Goal: Task Accomplishment & Management: Manage account settings

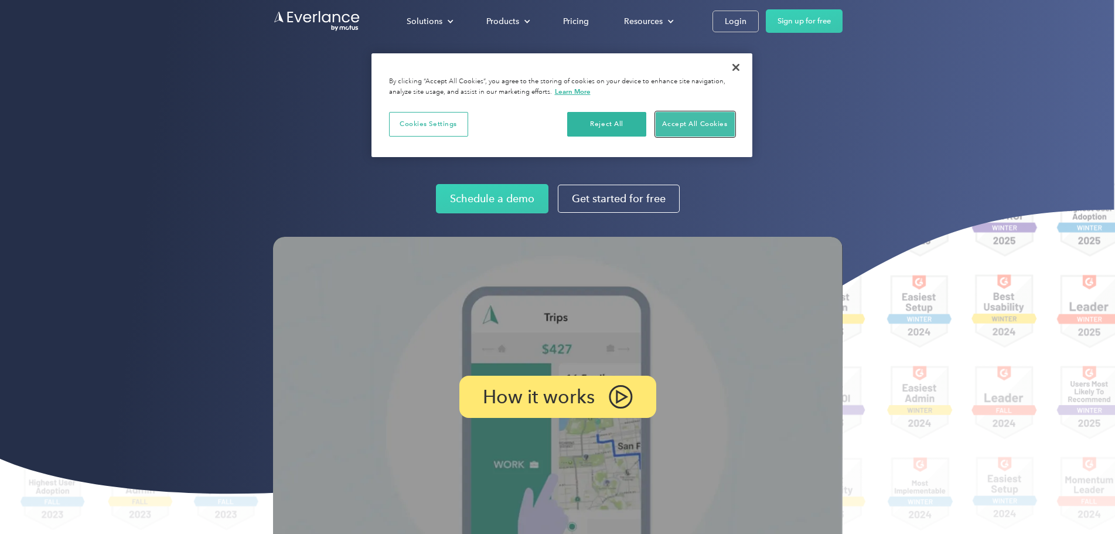
click at [691, 128] on button "Accept All Cookies" at bounding box center [695, 124] width 79 height 25
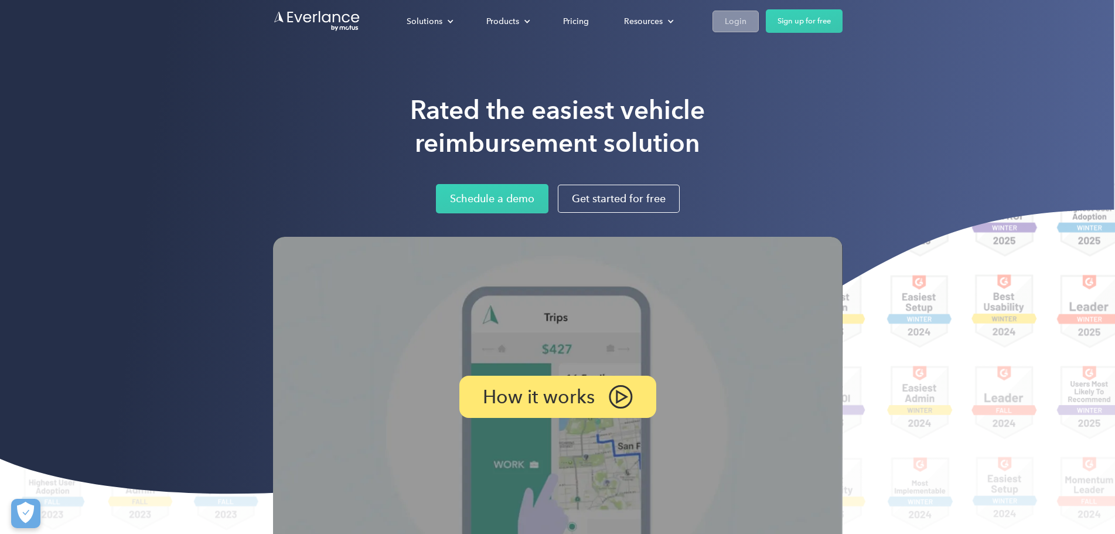
click at [747, 21] on div "Login" at bounding box center [736, 21] width 22 height 15
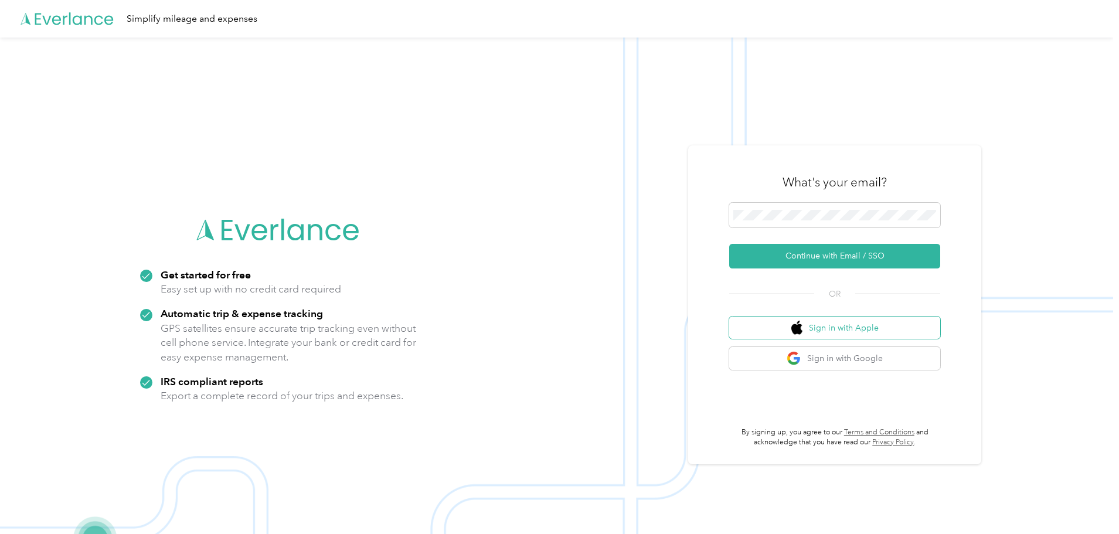
click at [826, 325] on button "Sign in with Apple" at bounding box center [834, 328] width 211 height 23
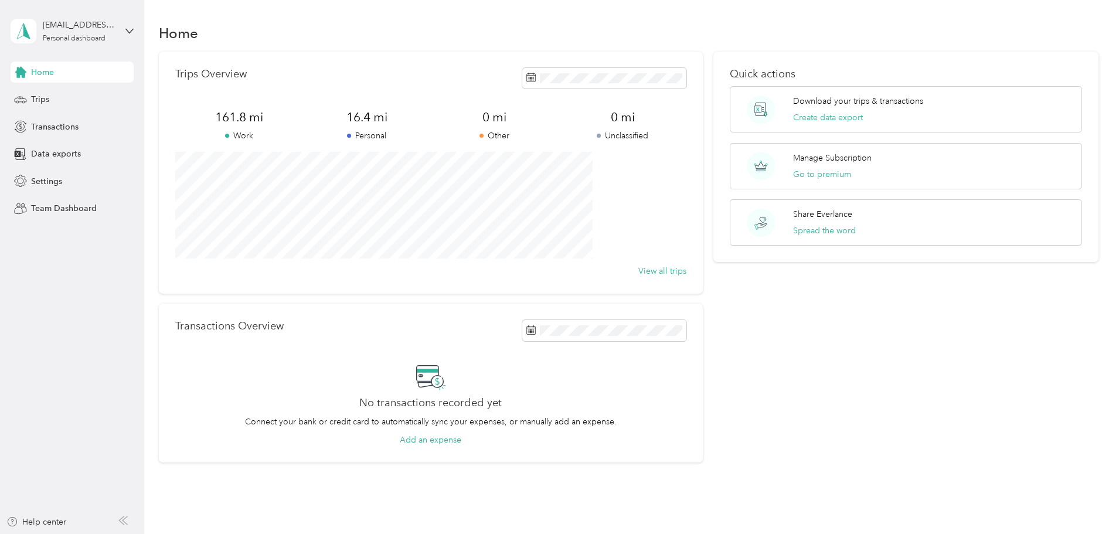
click at [98, 78] on div "Home" at bounding box center [72, 72] width 123 height 21
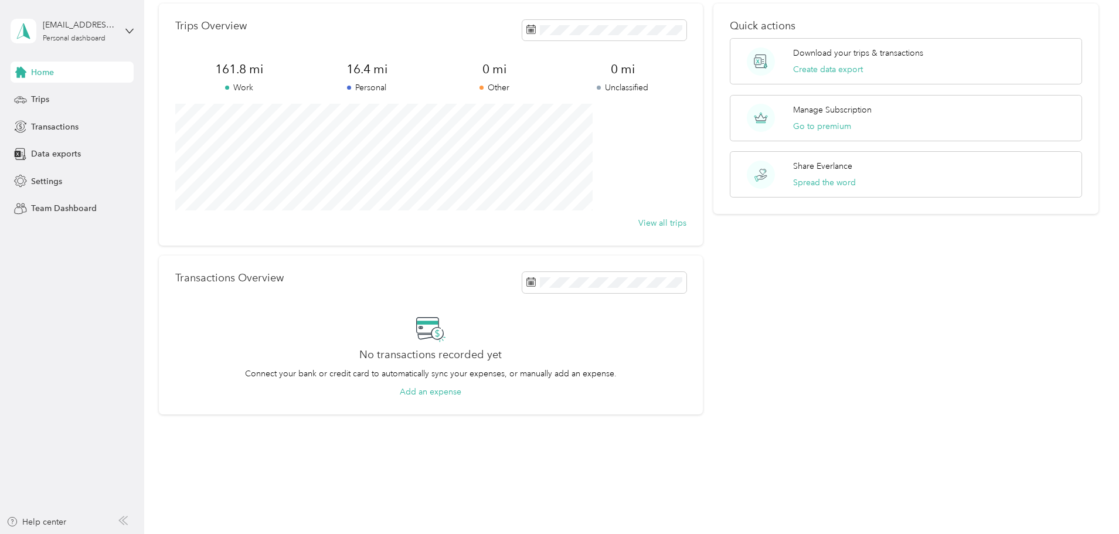
scroll to position [50, 0]
click at [95, 107] on div "Trips" at bounding box center [72, 99] width 123 height 21
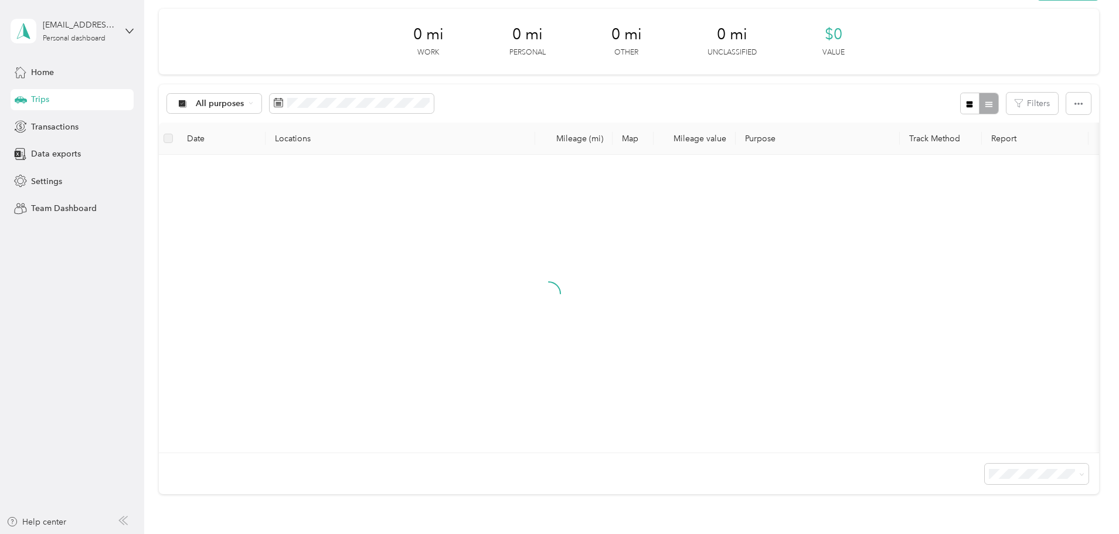
scroll to position [50, 0]
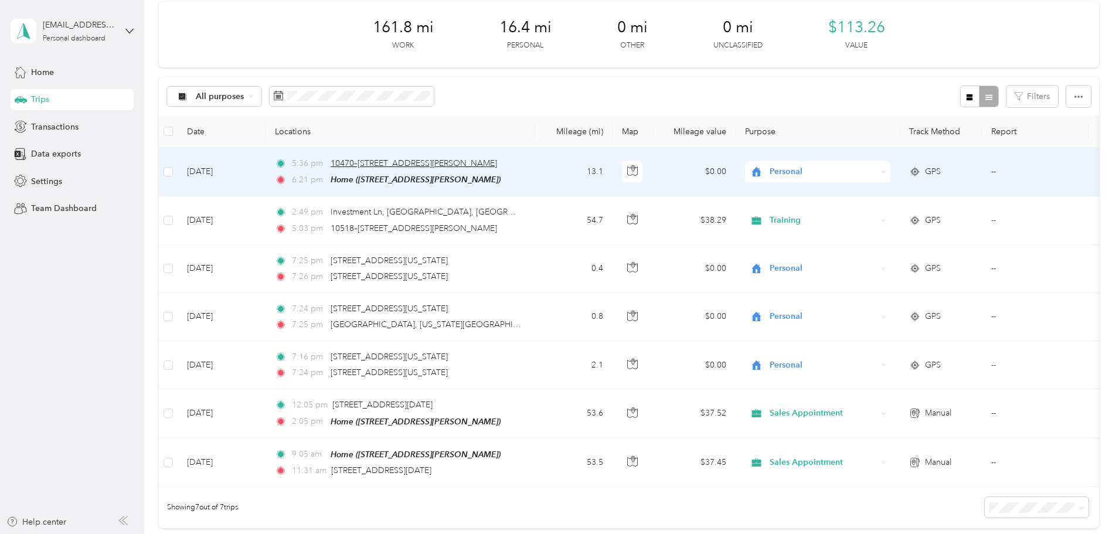
click at [497, 161] on span "10470–10504 SE Lennard Rd, Port Saint Lucie, FL" at bounding box center [414, 163] width 166 height 10
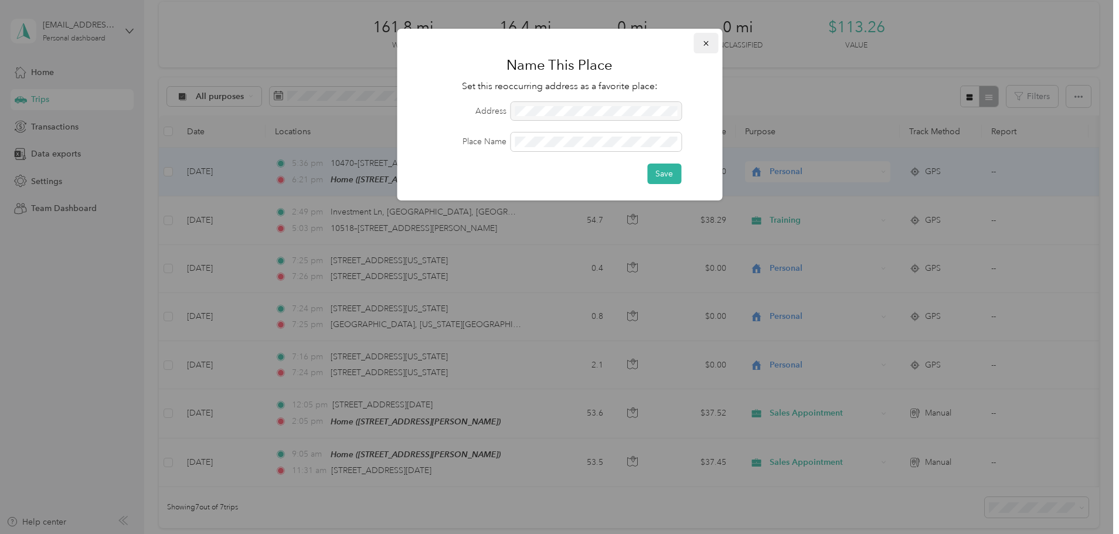
click at [712, 47] on button "button" at bounding box center [705, 43] width 25 height 21
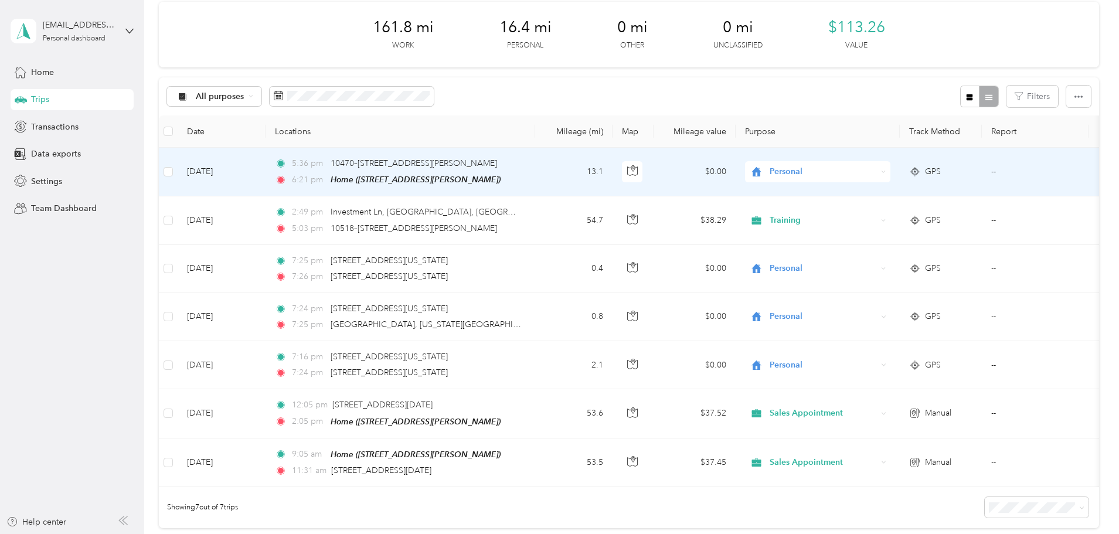
click at [266, 169] on td "Aug 30, 2025" at bounding box center [222, 172] width 88 height 49
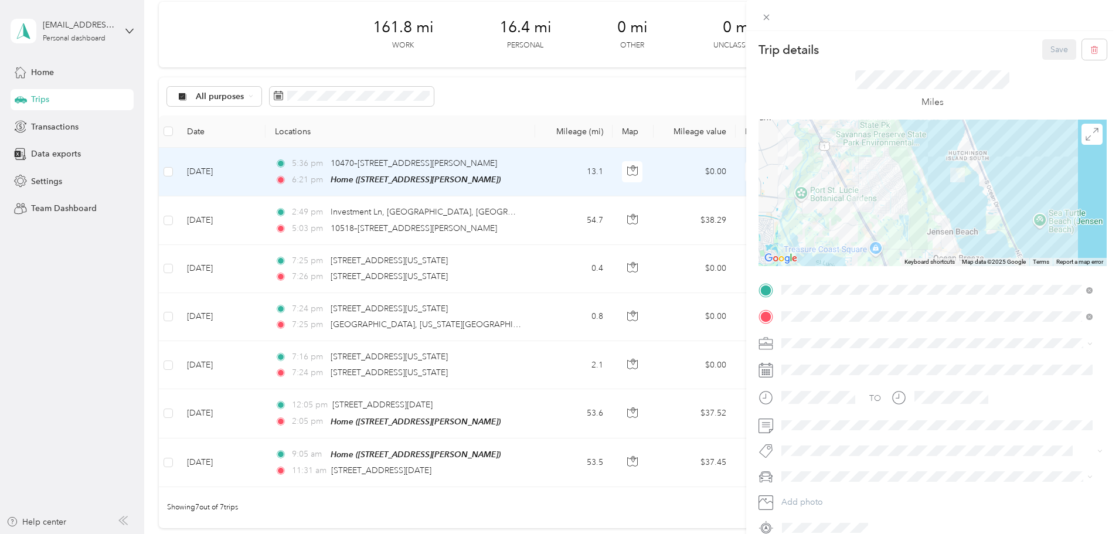
click at [319, 169] on div "Trip details Save This trip cannot be edited because it is either under review,…" at bounding box center [559, 267] width 1119 height 534
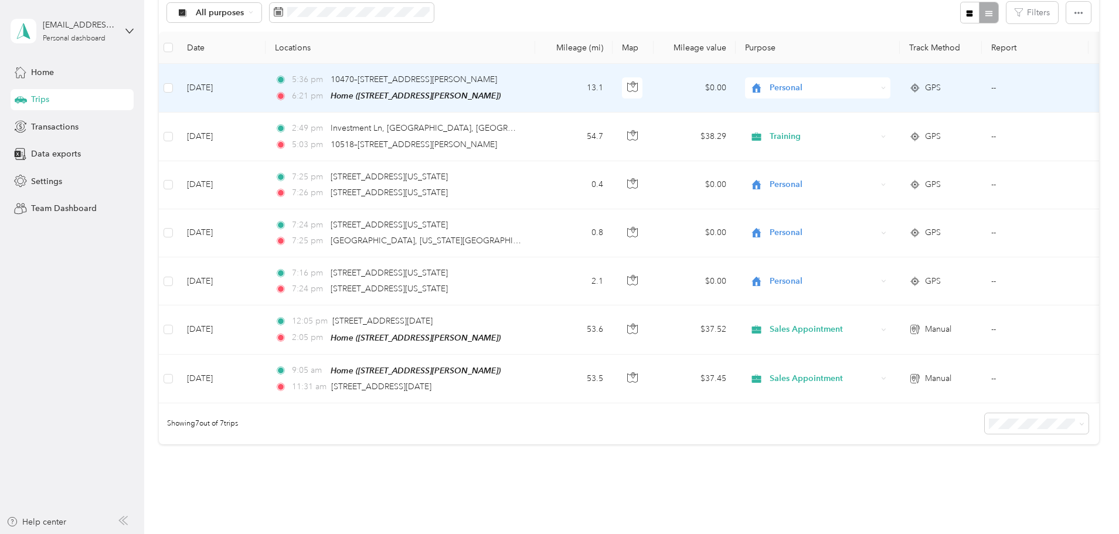
scroll to position [135, 0]
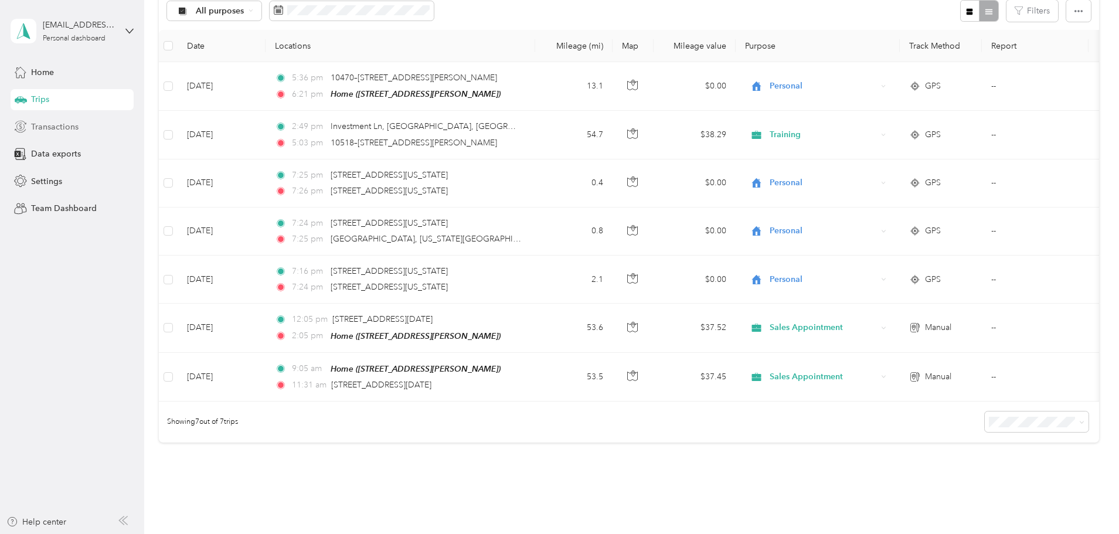
click at [87, 122] on div "Transactions" at bounding box center [72, 126] width 123 height 21
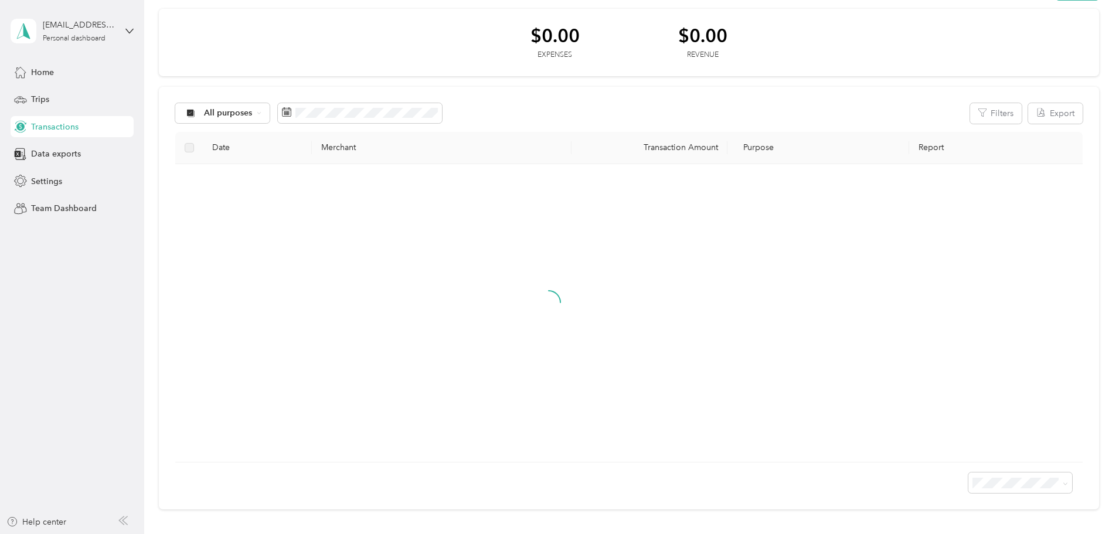
scroll to position [135, 0]
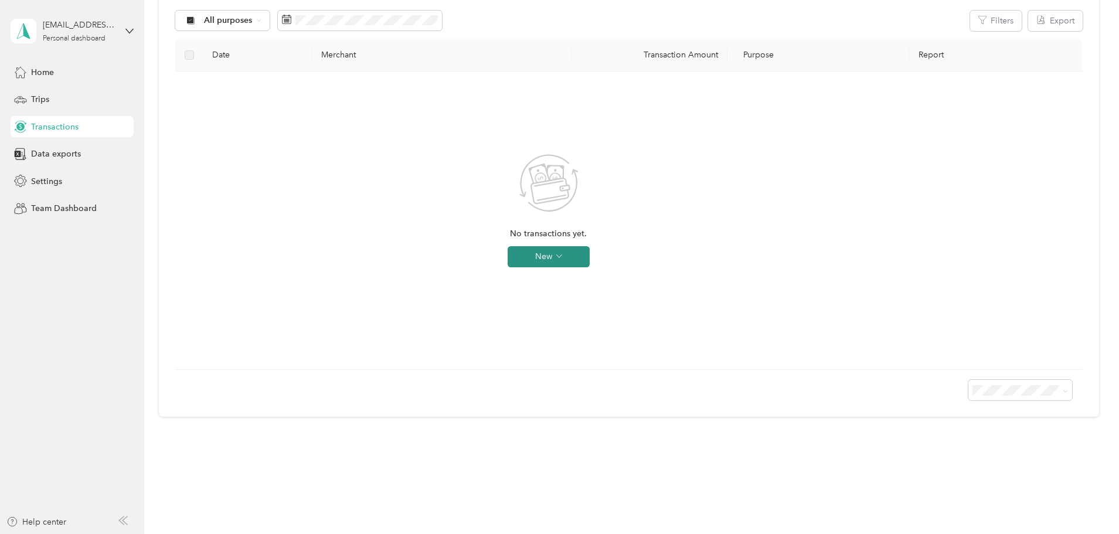
click at [562, 253] on span "button" at bounding box center [559, 256] width 6 height 10
click at [641, 277] on span "Expense" at bounding box center [643, 279] width 32 height 12
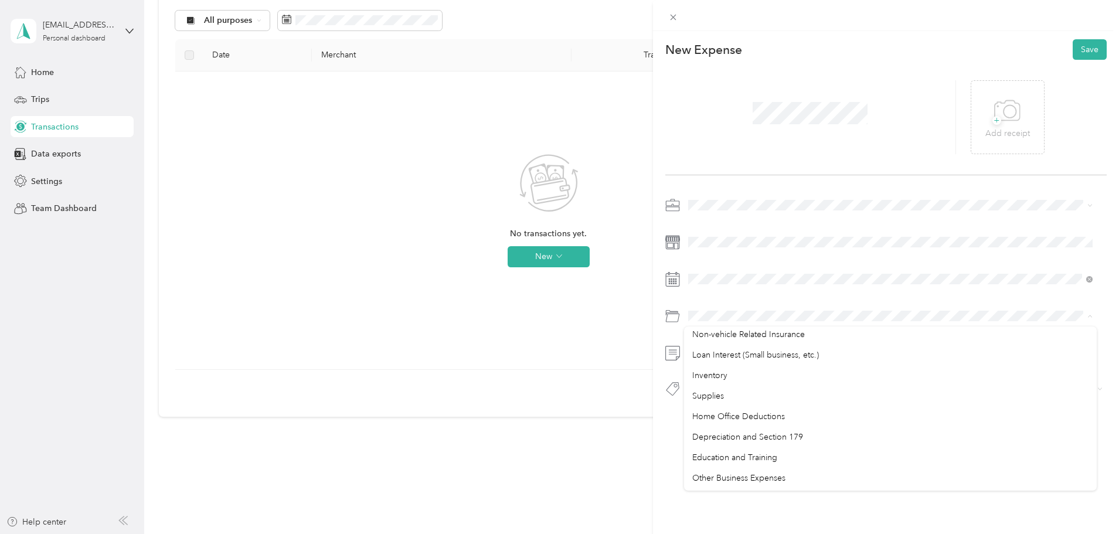
scroll to position [621, 0]
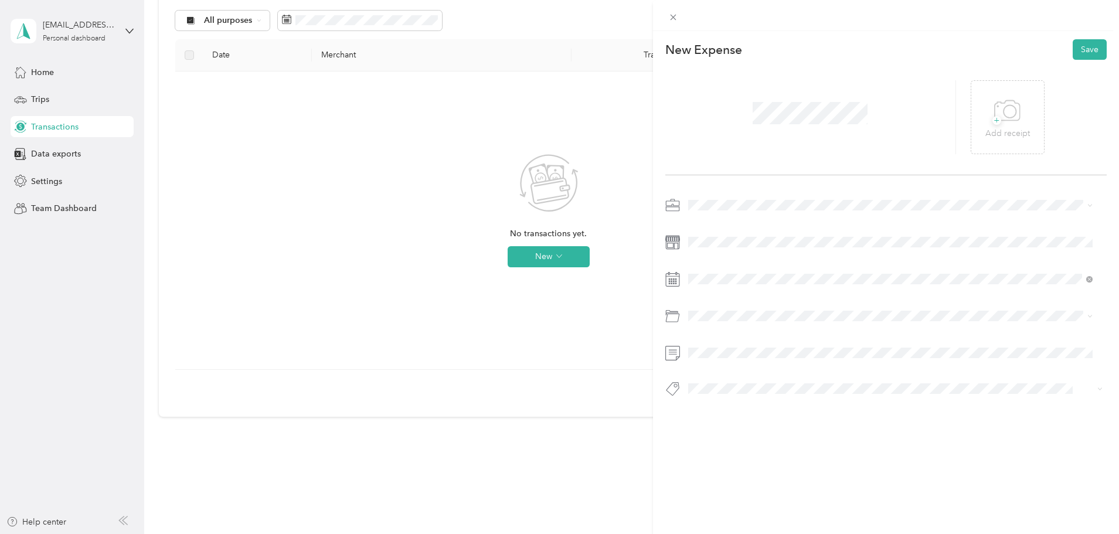
click at [438, 395] on div "This expense cannot be edited because it is either under review, approved, or p…" at bounding box center [559, 267] width 1119 height 534
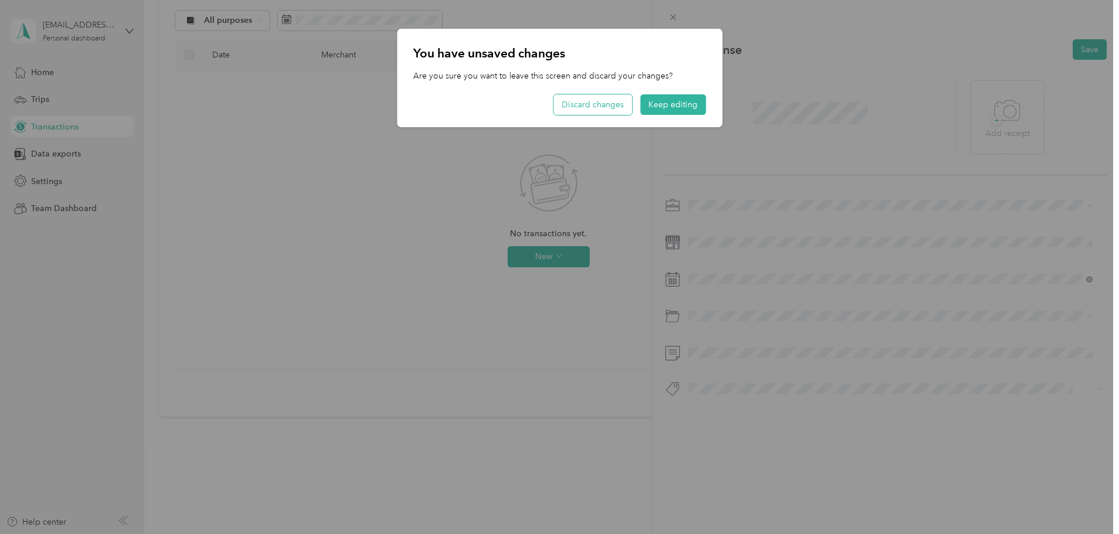
click at [614, 97] on button "Discard changes" at bounding box center [592, 104] width 79 height 21
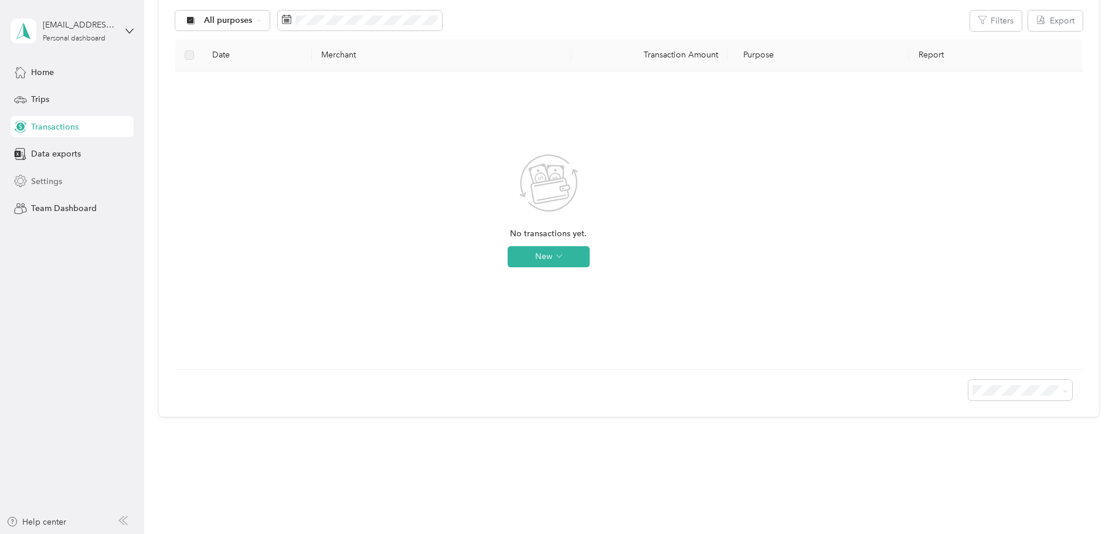
click at [80, 174] on div "Settings" at bounding box center [72, 181] width 123 height 21
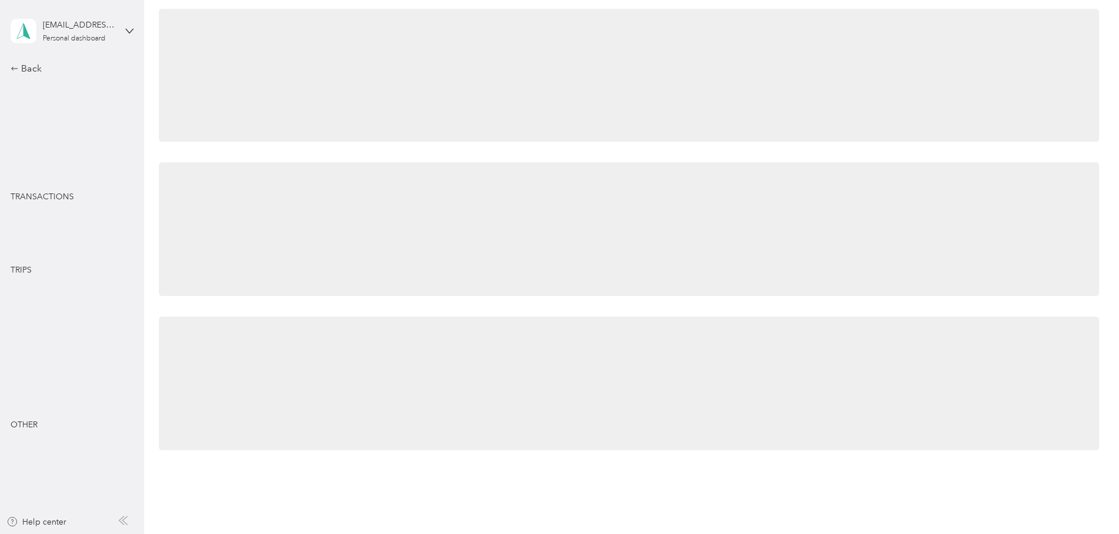
scroll to position [135, 0]
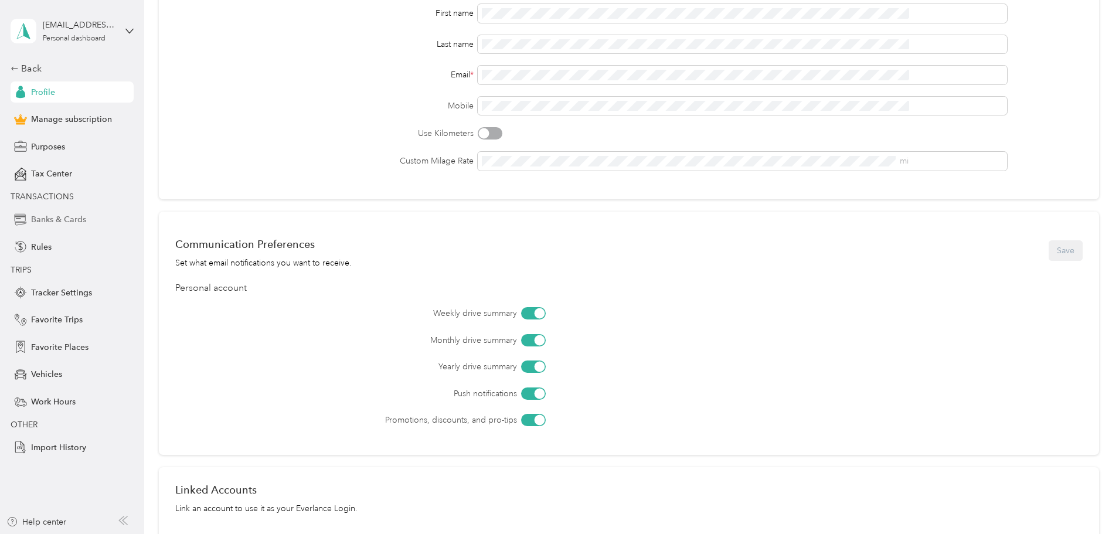
click at [74, 222] on span "Banks & Cards" at bounding box center [58, 219] width 55 height 12
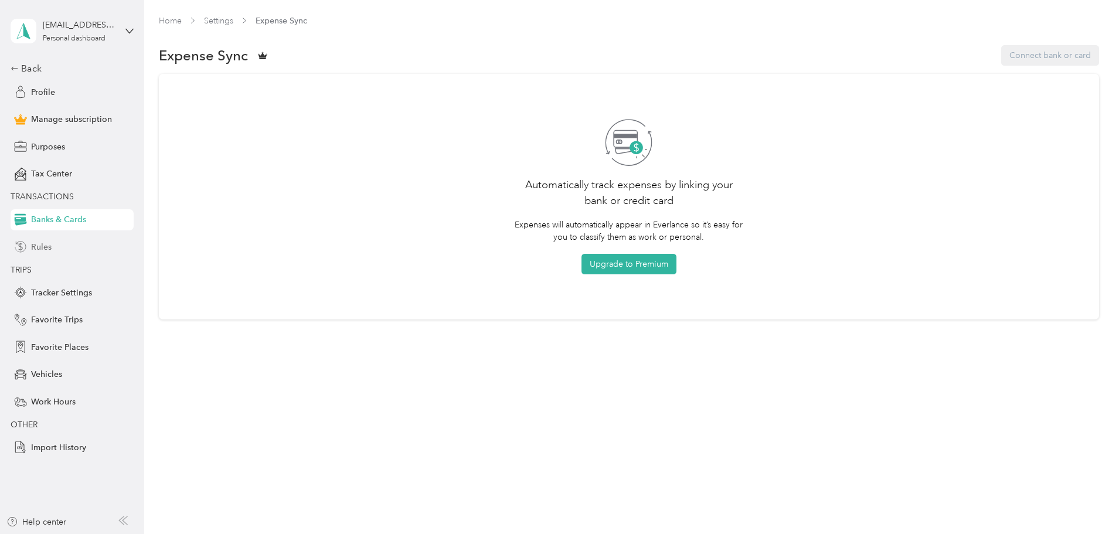
click at [72, 243] on div "Rules" at bounding box center [72, 246] width 123 height 21
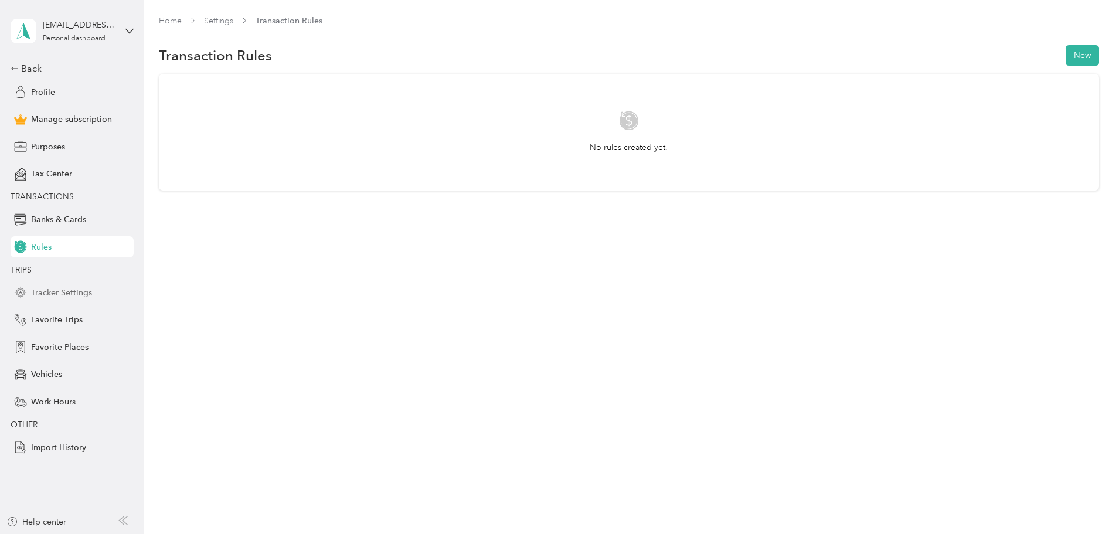
click at [79, 285] on div "Tracker Settings" at bounding box center [72, 292] width 123 height 21
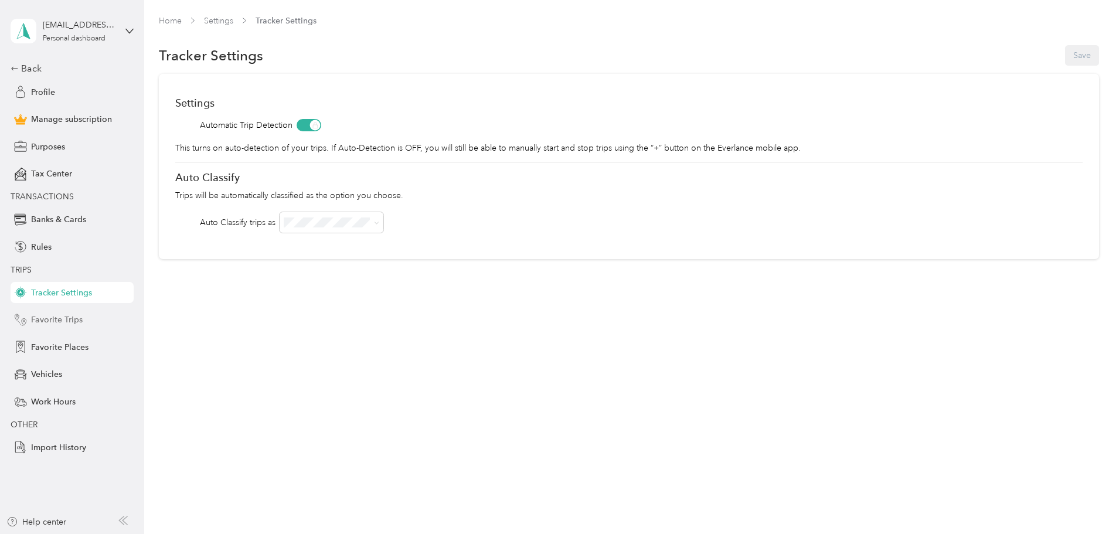
click at [47, 312] on div "Favorite Trips" at bounding box center [72, 319] width 123 height 21
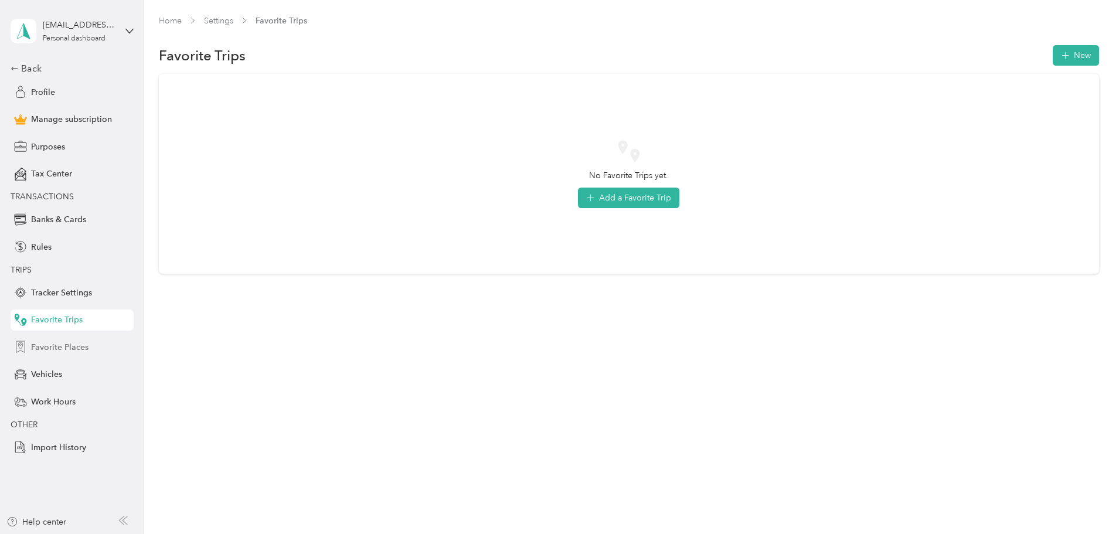
click at [66, 343] on span "Favorite Places" at bounding box center [59, 347] width 57 height 12
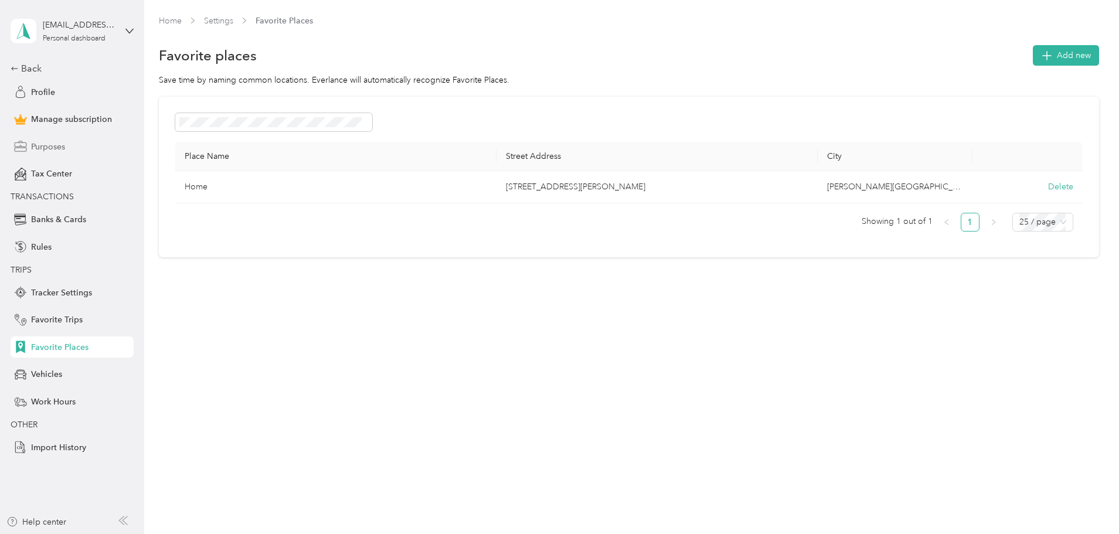
click at [63, 145] on span "Purposes" at bounding box center [48, 147] width 34 height 12
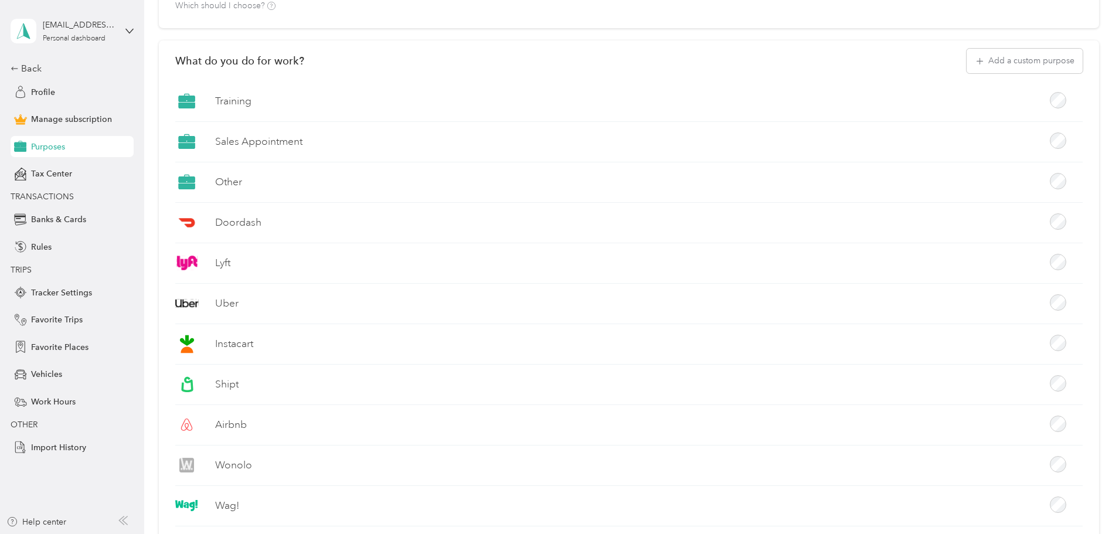
scroll to position [204, 0]
click at [992, 68] on button "Add a custom purpose" at bounding box center [1025, 63] width 116 height 25
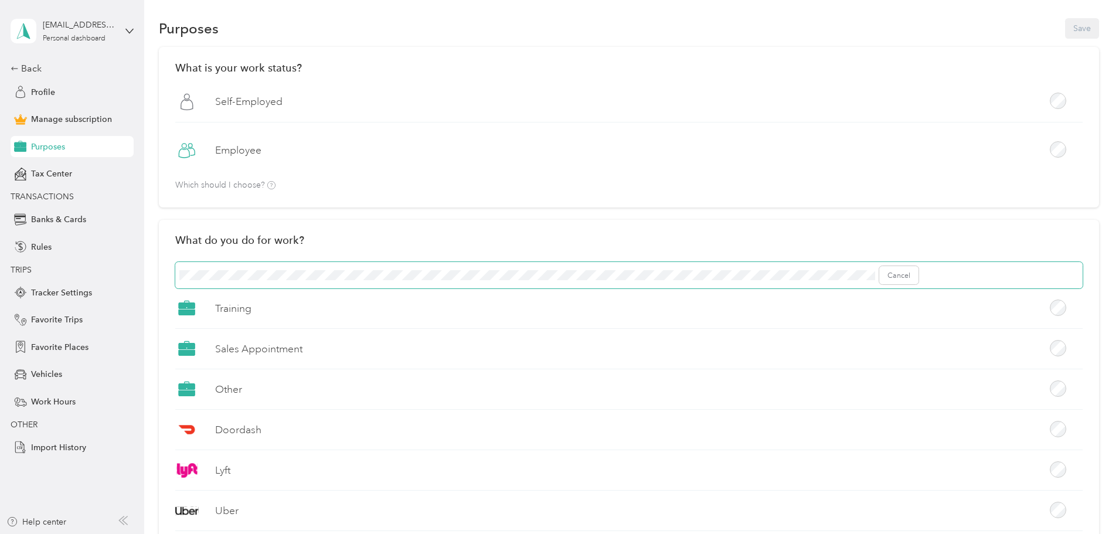
scroll to position [31, 0]
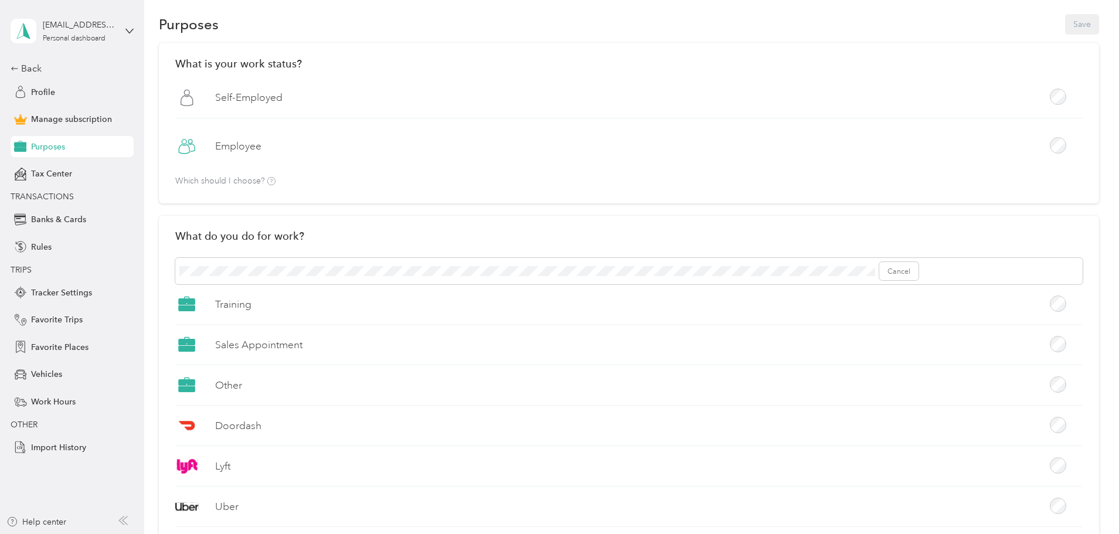
click at [996, 22] on div "Purposes Save" at bounding box center [629, 24] width 940 height 25
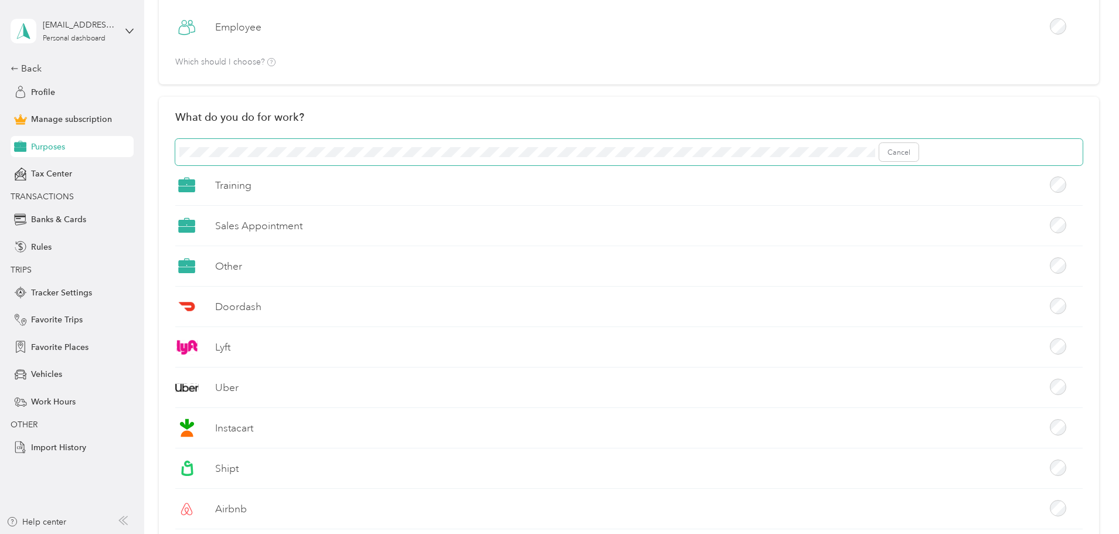
scroll to position [166, 0]
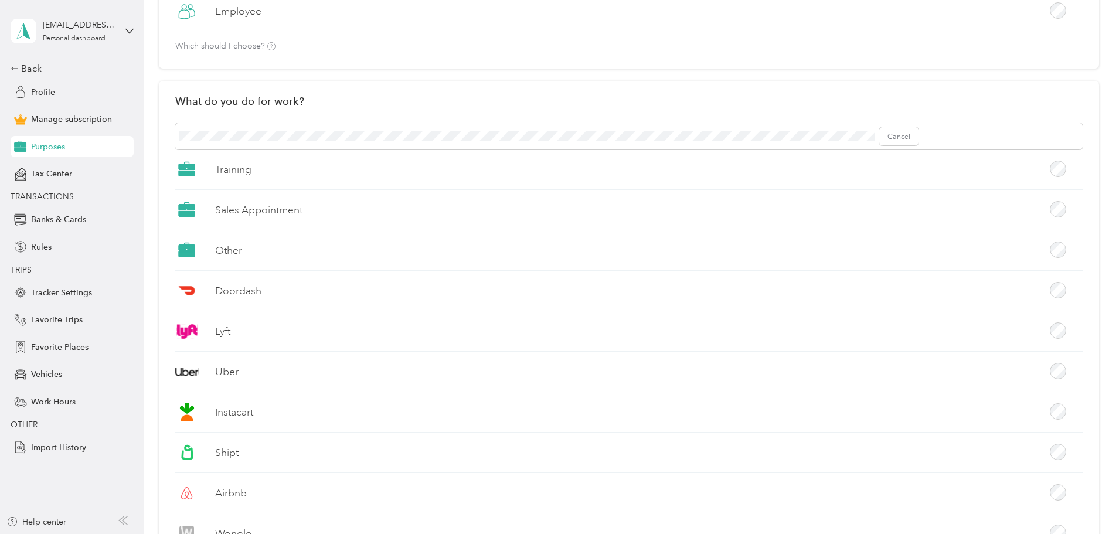
click at [919, 136] on button "Add" at bounding box center [902, 136] width 31 height 19
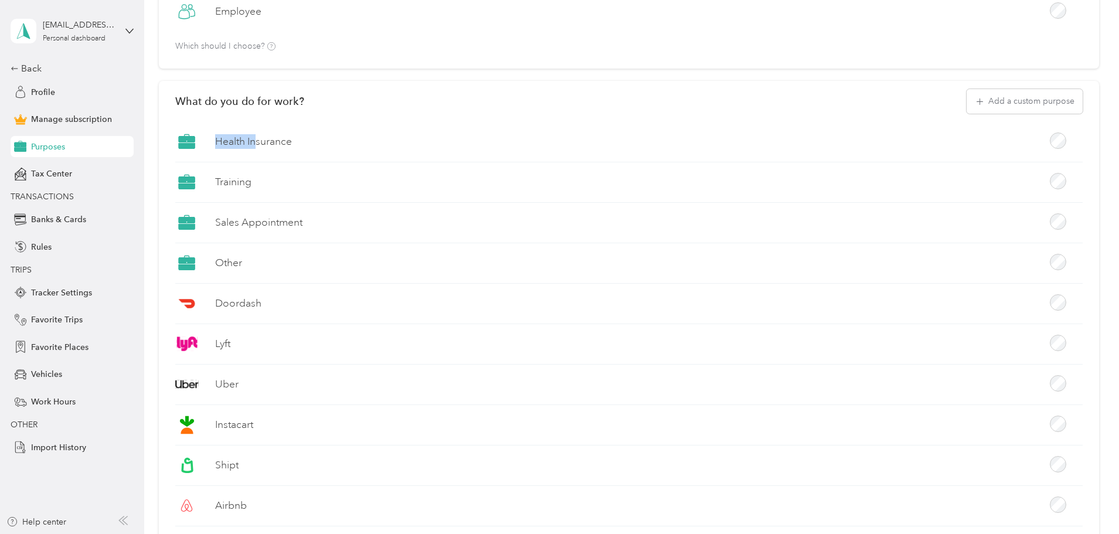
drag, startPoint x: 335, startPoint y: 135, endPoint x: 264, endPoint y: 146, distance: 71.8
click at [264, 146] on div "Health Insurance" at bounding box center [628, 146] width 907 height 32
click at [195, 146] on icon at bounding box center [187, 145] width 16 height 5
drag, startPoint x: 264, startPoint y: 146, endPoint x: 845, endPoint y: 159, distance: 581.0
click at [845, 159] on div "Health Insurance" at bounding box center [628, 146] width 907 height 32
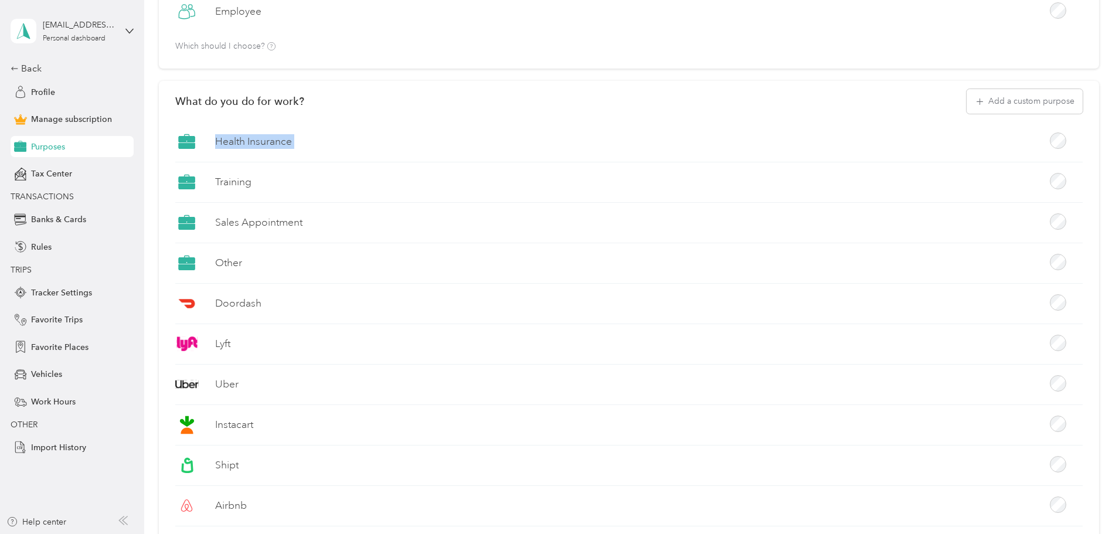
drag, startPoint x: 265, startPoint y: 185, endPoint x: 279, endPoint y: 134, distance: 52.9
click at [279, 134] on div "Health Insurance" at bounding box center [628, 146] width 907 height 32
click at [199, 264] on span at bounding box center [186, 262] width 23 height 23
drag, startPoint x: 268, startPoint y: 265, endPoint x: 270, endPoint y: 115, distance: 149.5
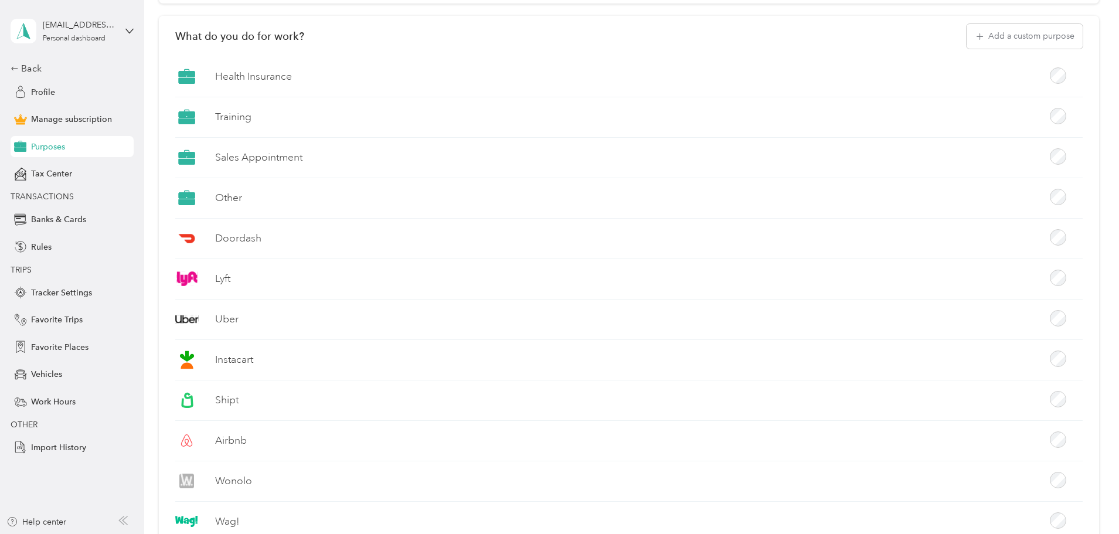
scroll to position [234, 0]
click at [14, 64] on div "Back" at bounding box center [69, 69] width 117 height 14
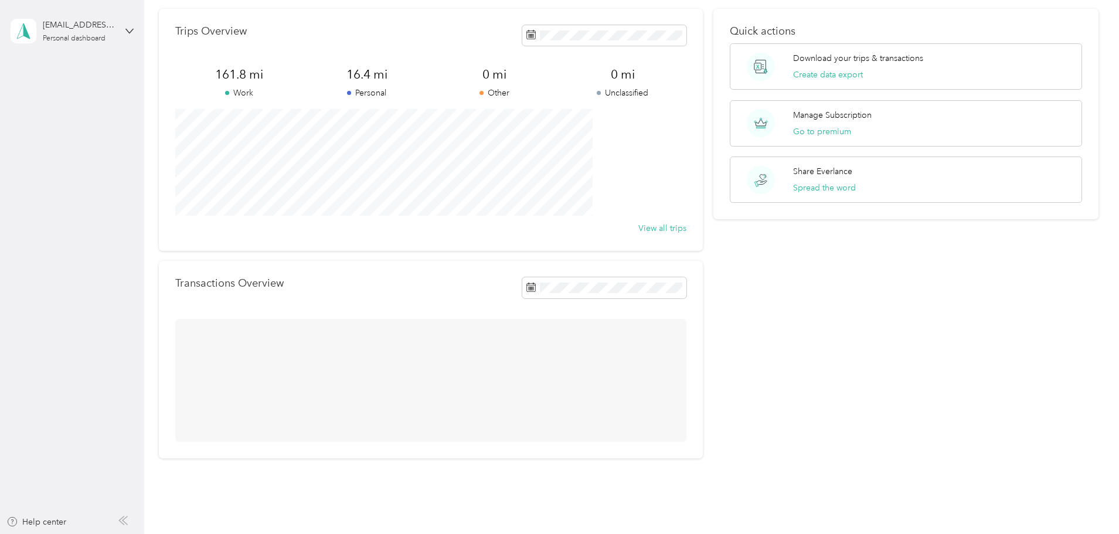
scroll to position [108, 0]
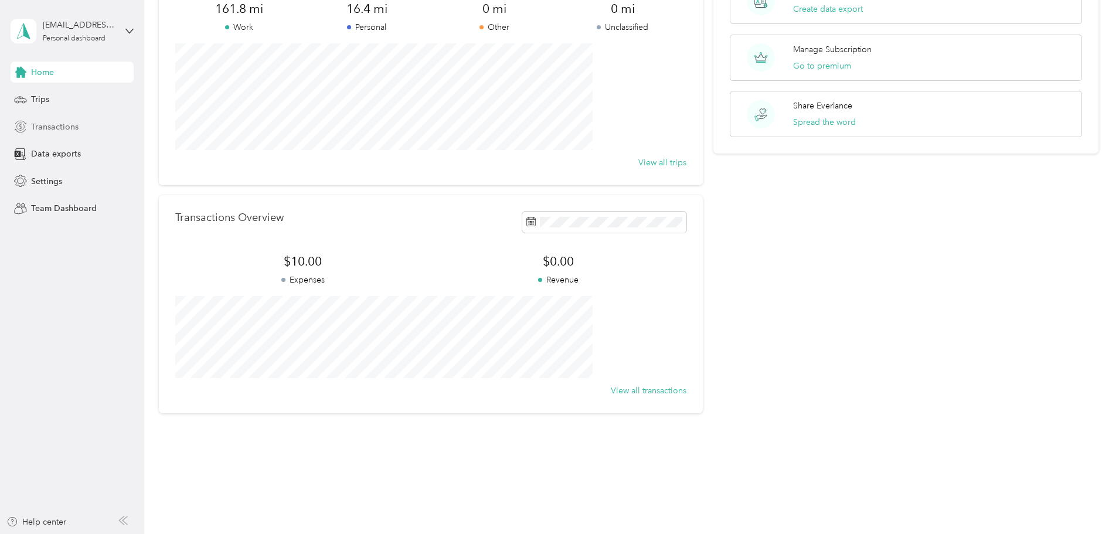
click at [53, 121] on span "Transactions" at bounding box center [54, 127] width 47 height 12
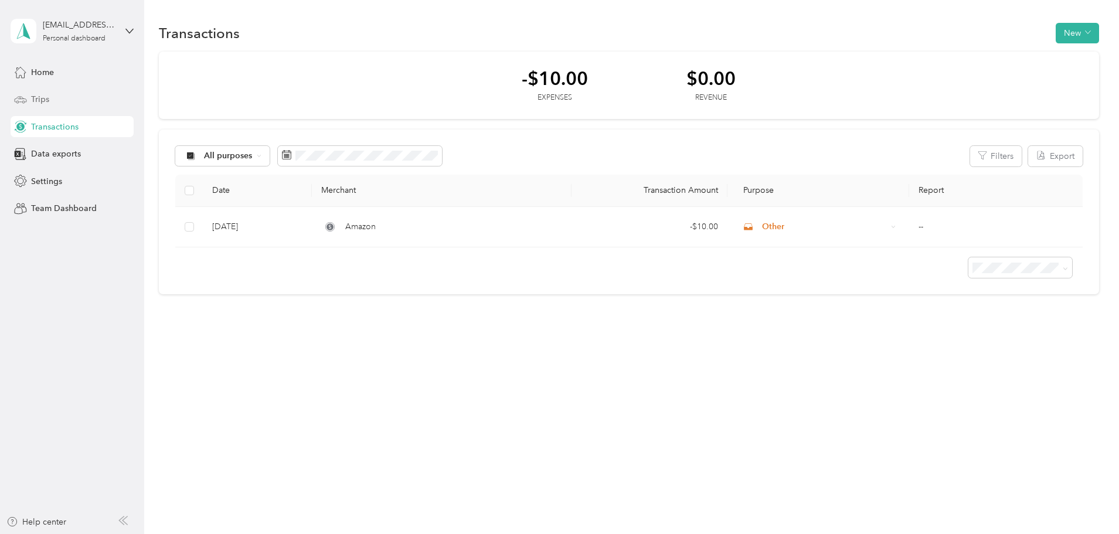
click at [42, 103] on span "Trips" at bounding box center [40, 99] width 18 height 12
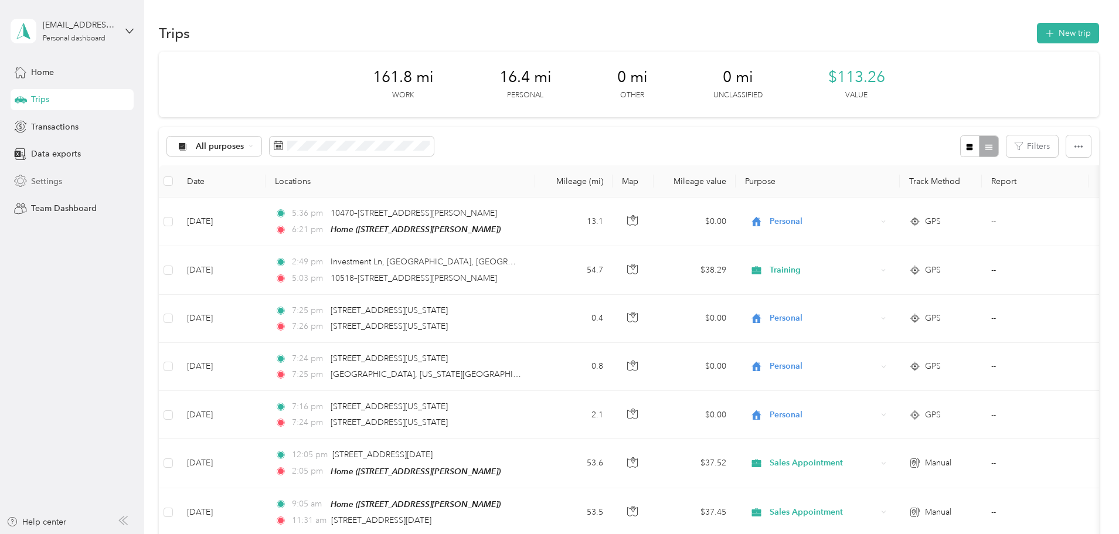
click at [43, 181] on span "Settings" at bounding box center [46, 181] width 31 height 12
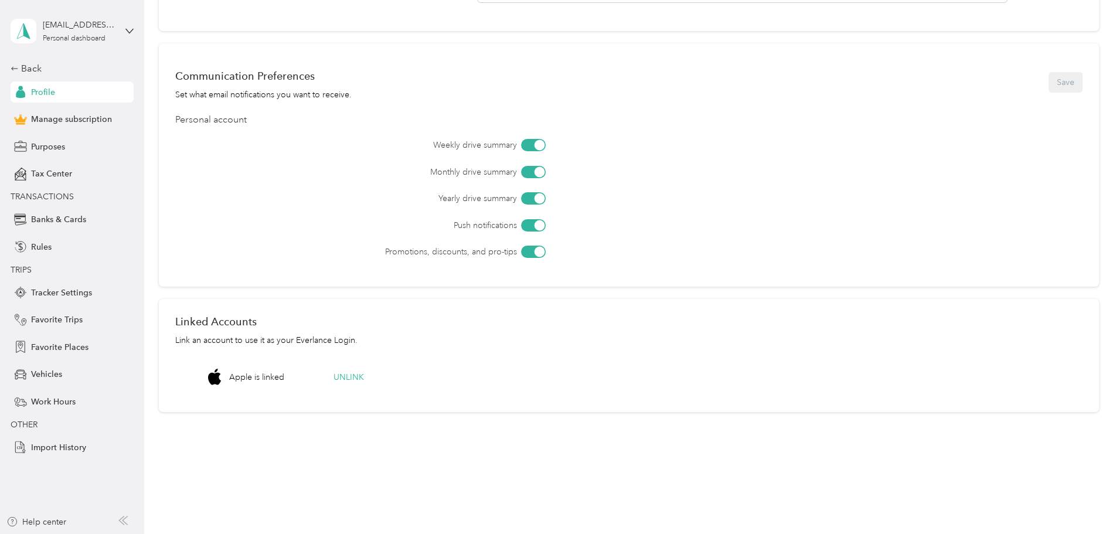
scroll to position [313, 0]
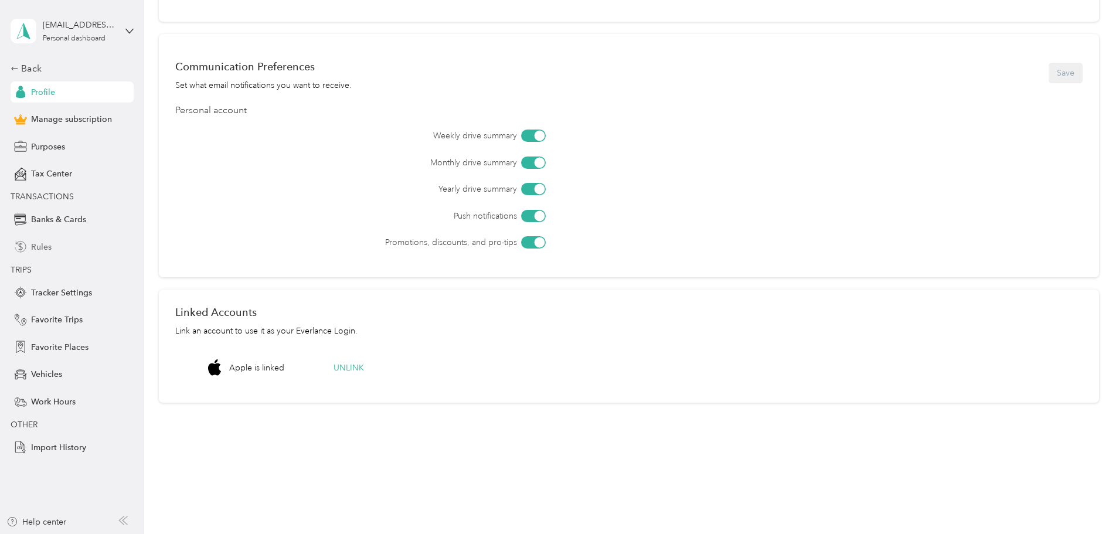
click at [41, 253] on span "Rules" at bounding box center [41, 247] width 21 height 12
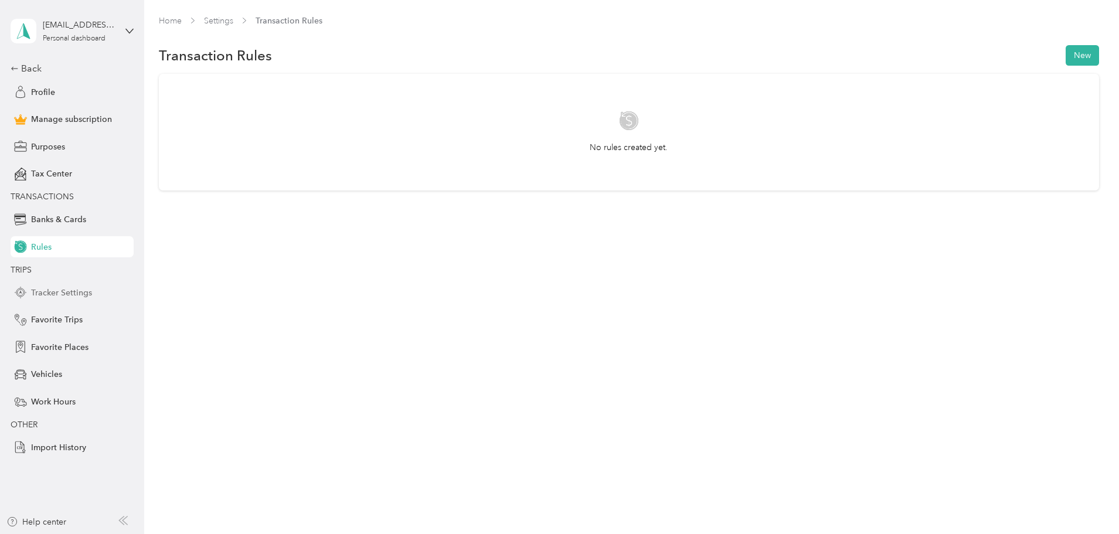
click at [59, 293] on span "Tracker Settings" at bounding box center [61, 293] width 61 height 12
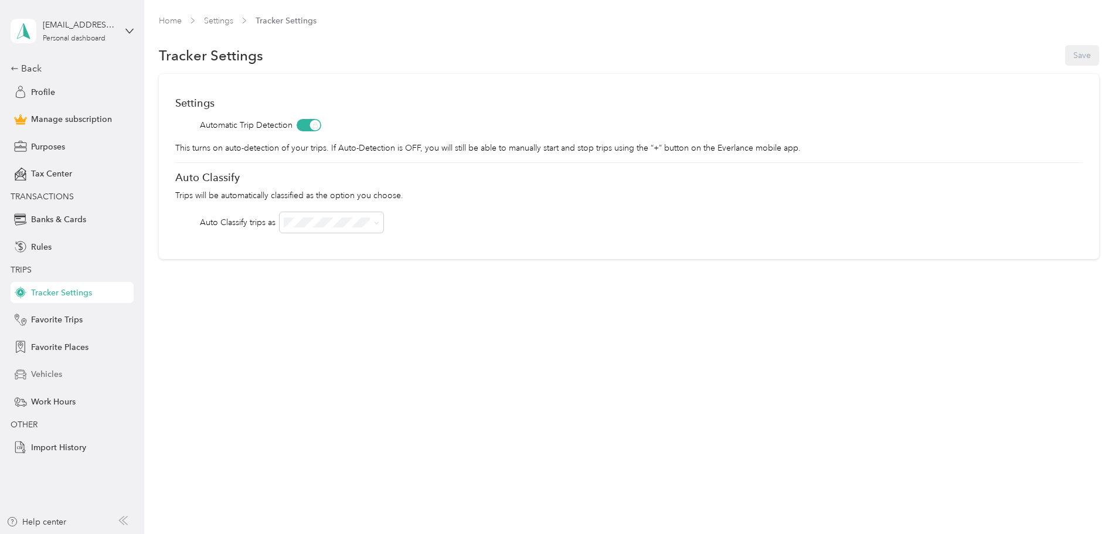
click at [59, 380] on span "Vehicles" at bounding box center [46, 374] width 31 height 12
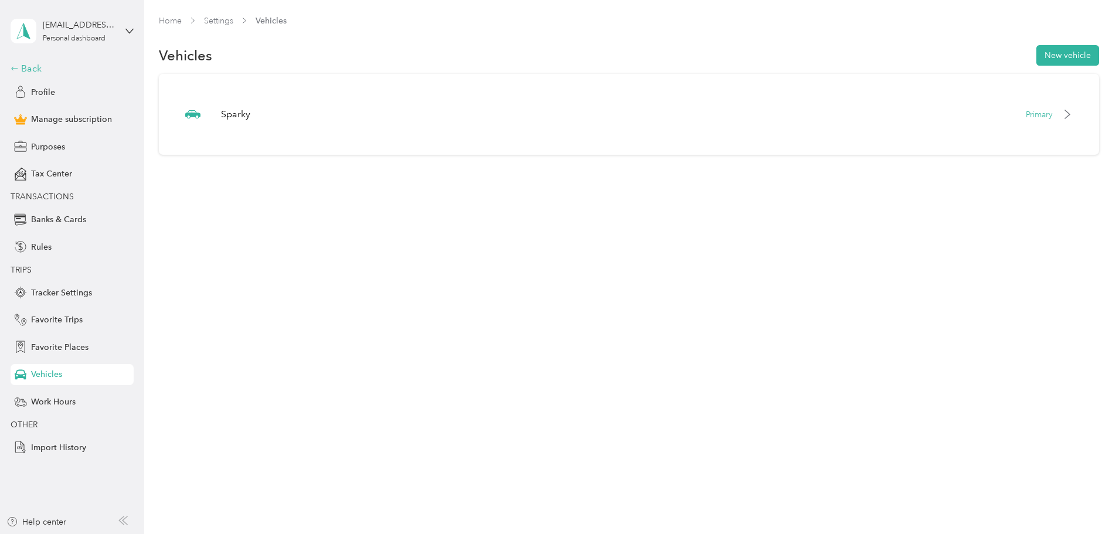
click at [33, 68] on div "Back" at bounding box center [69, 69] width 117 height 14
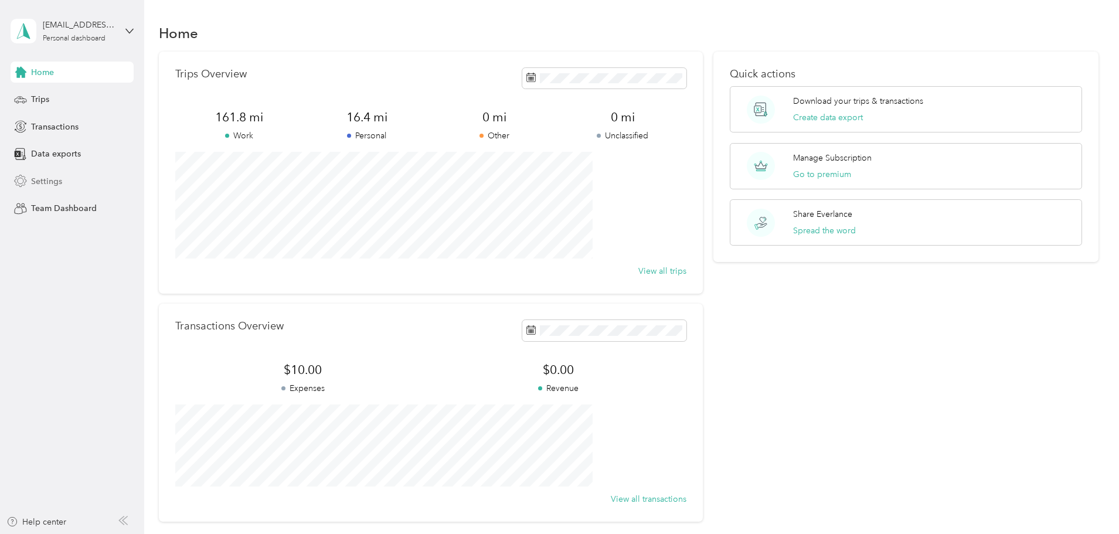
click at [64, 179] on div "Settings" at bounding box center [72, 181] width 123 height 21
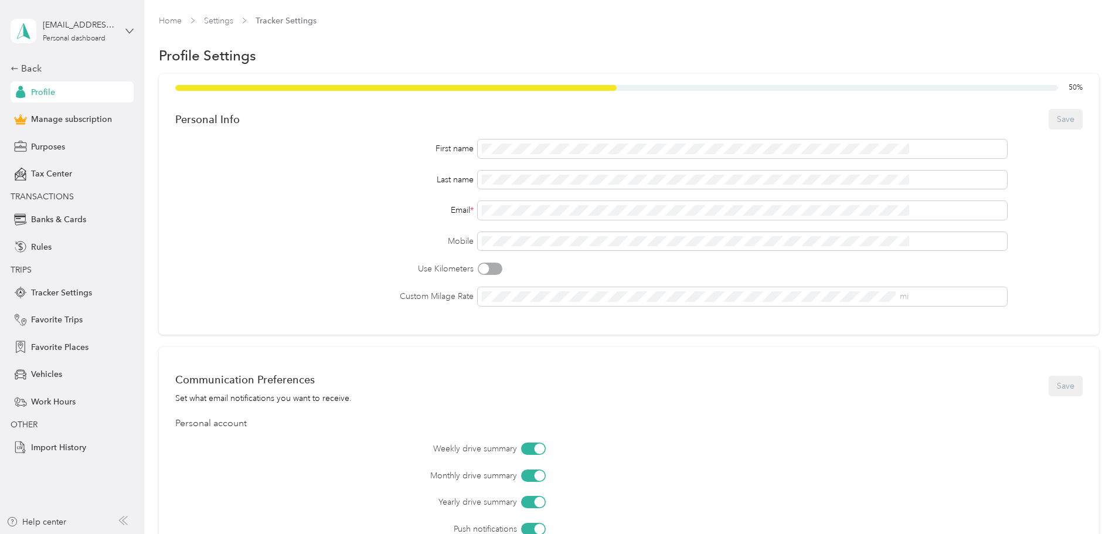
click at [129, 28] on icon at bounding box center [129, 31] width 8 height 8
click at [57, 113] on div "Manage subscription" at bounding box center [72, 119] width 123 height 21
